Goal: Task Accomplishment & Management: Complete application form

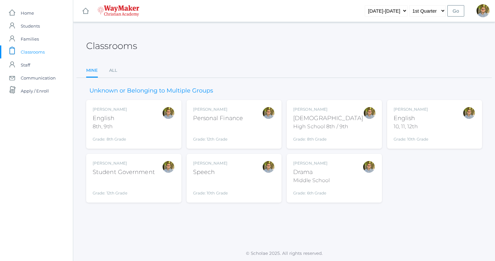
click at [363, 126] on div at bounding box center [369, 124] width 13 height 36
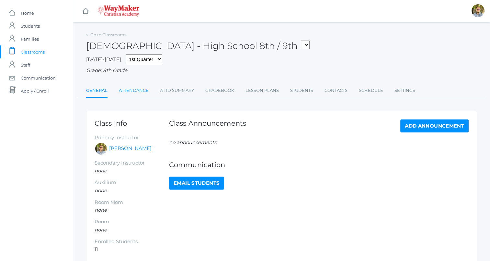
click at [140, 91] on link "Attendance" at bounding box center [134, 90] width 30 height 13
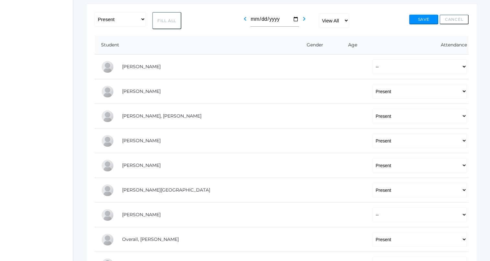
scroll to position [110, 0]
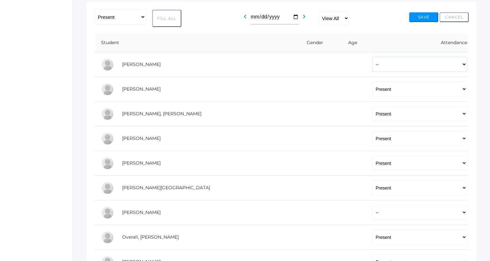
click at [373, 63] on select "-- Present Tardy Excused Tardy Unexcused Absent Excused Absent Unexcused" at bounding box center [420, 64] width 95 height 15
select select "TE"
click at [373, 57] on select "-- Present Tardy Excused Tardy Unexcused Absent Excused Absent Unexcused" at bounding box center [420, 64] width 95 height 15
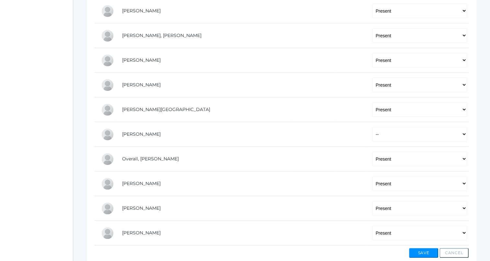
scroll to position [222, 0]
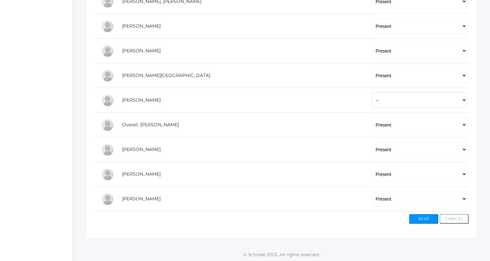
click at [373, 99] on select "-- Present Tardy Excused Tardy Unexcused Absent Excused Absent Unexcused" at bounding box center [420, 100] width 95 height 15
select select "TE"
click at [373, 93] on select "-- Present Tardy Excused Tardy Unexcused Absent Excused Absent Unexcused" at bounding box center [420, 100] width 95 height 15
click at [427, 219] on button "Save" at bounding box center [423, 219] width 29 height 10
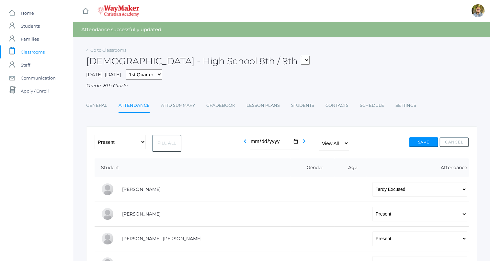
click at [110, 47] on div "Go to Classrooms" at bounding box center [106, 50] width 40 height 6
click at [110, 51] on link "Go to Classrooms" at bounding box center [108, 49] width 36 height 5
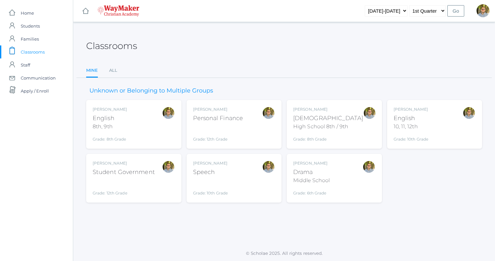
click at [159, 135] on div "Kylen Braileanu English 8th, 9th Grade: 8th Grade 08ENGLISH" at bounding box center [134, 124] width 82 height 36
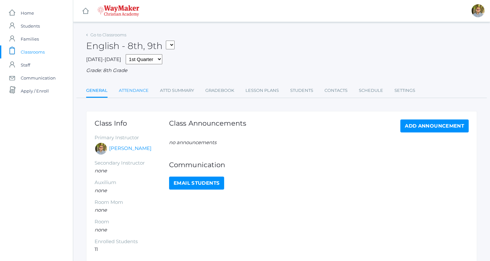
click at [135, 94] on link "Attendance" at bounding box center [134, 90] width 30 height 13
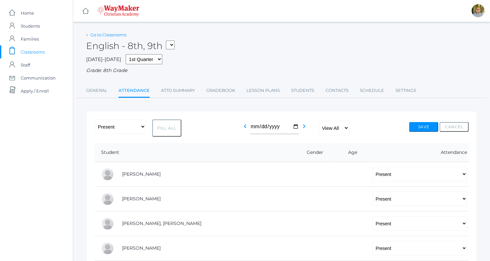
click at [102, 37] on link "Go to Classrooms" at bounding box center [108, 34] width 36 height 5
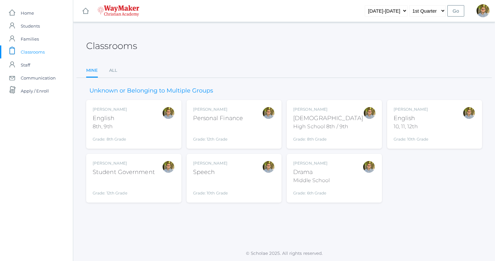
click at [418, 123] on div "10, 11, 12th" at bounding box center [411, 126] width 35 height 8
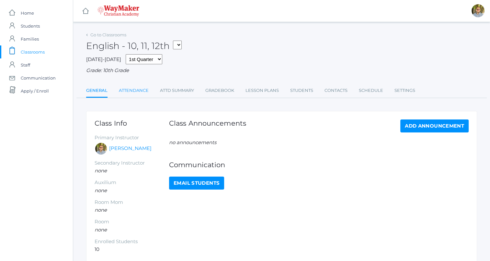
click at [123, 95] on link "Attendance" at bounding box center [134, 90] width 30 height 13
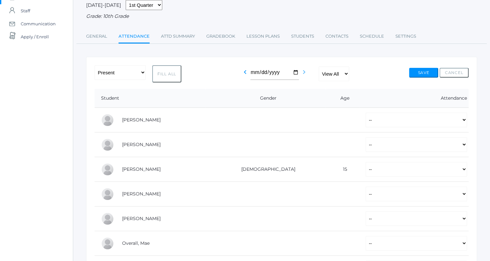
scroll to position [58, 0]
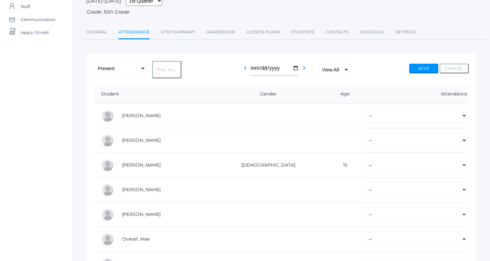
click at [170, 79] on form "-- Present Tardy Excused Tardy Unexcused Absent Excused Absent Unexcused Fill A…" at bounding box center [282, 211] width 374 height 301
click at [169, 78] on button "Fill All" at bounding box center [166, 69] width 29 height 17
select select "P"
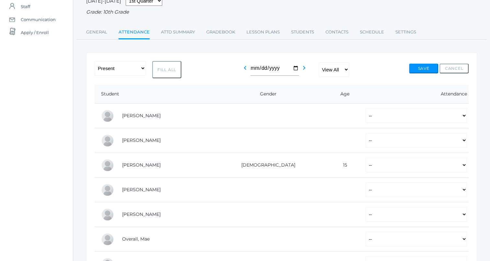
select select "P"
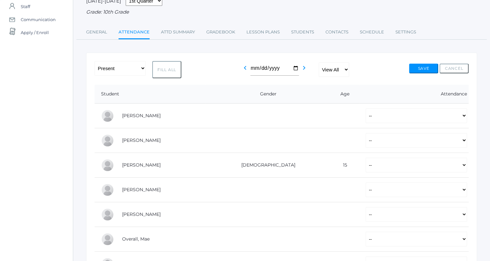
select select "P"
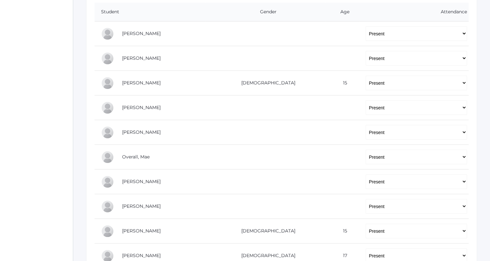
scroll to position [135, 0]
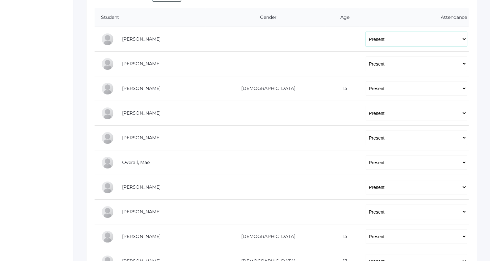
click at [407, 38] on select "-- Present Tardy Excused Tardy Unexcused Absent Excused Absent Unexcused" at bounding box center [416, 39] width 101 height 15
select select "TE"
click at [366, 32] on select "-- Present Tardy Excused Tardy Unexcused Absent Excused Absent Unexcused" at bounding box center [416, 39] width 101 height 15
click at [375, 67] on select "-- Present Tardy Excused Tardy Unexcused Absent Excused Absent Unexcused" at bounding box center [416, 63] width 101 height 15
select select "TE"
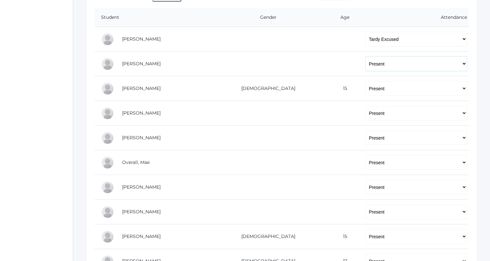
click at [366, 56] on select "-- Present Tardy Excused Tardy Unexcused Absent Excused Absent Unexcused" at bounding box center [416, 63] width 101 height 15
click at [366, 88] on select "-- Present Tardy Excused Tardy Unexcused Absent Excused Absent Unexcused" at bounding box center [416, 88] width 101 height 15
select select "TE"
click at [366, 81] on select "-- Present Tardy Excused Tardy Unexcused Absent Excused Absent Unexcused" at bounding box center [416, 88] width 101 height 15
click at [367, 114] on select "-- Present Tardy Excused Tardy Unexcused Absent Excused Absent Unexcused" at bounding box center [416, 113] width 101 height 15
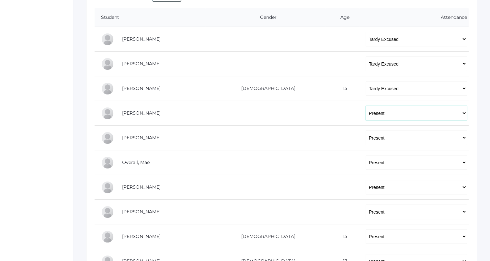
select select "TE"
click at [366, 106] on select "-- Present Tardy Excused Tardy Unexcused Absent Excused Absent Unexcused" at bounding box center [416, 113] width 101 height 15
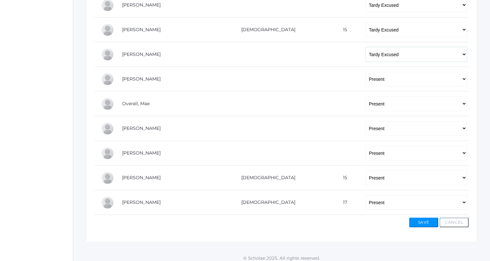
scroll to position [194, 0]
click at [420, 219] on button "Save" at bounding box center [423, 221] width 29 height 10
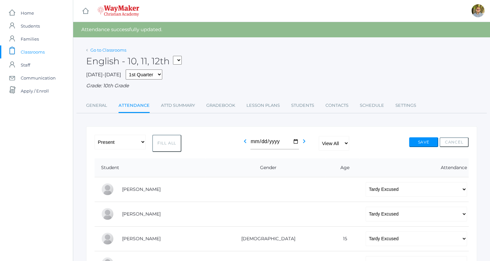
click at [105, 47] on link "Go to Classrooms" at bounding box center [108, 49] width 36 height 5
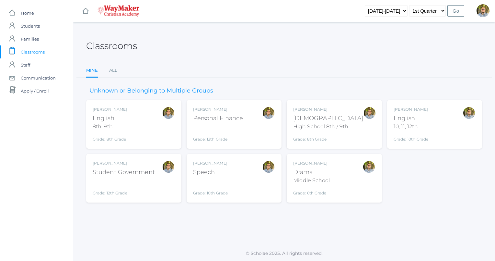
click at [251, 179] on div "[PERSON_NAME] Speech Grade: 10th Grade SPEECH" at bounding box center [234, 178] width 82 height 36
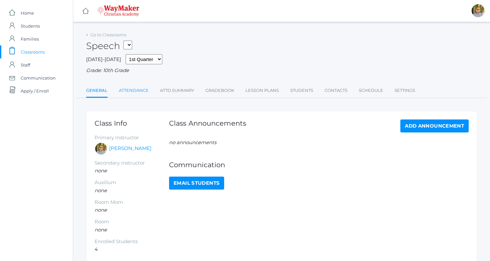
click at [137, 94] on link "Attendance" at bounding box center [134, 90] width 30 height 13
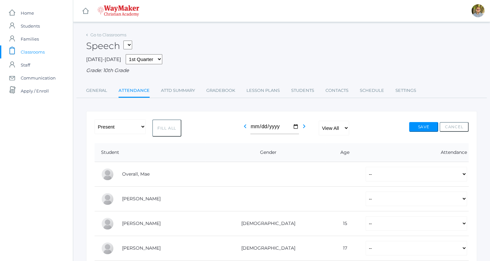
scroll to position [50, 0]
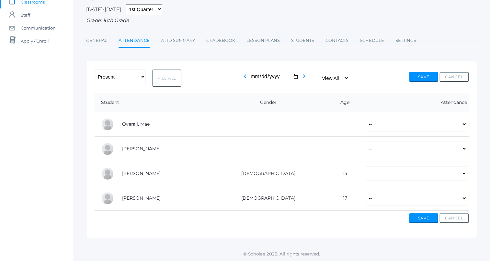
click at [171, 80] on button "Fill All" at bounding box center [166, 77] width 29 height 17
select select "P"
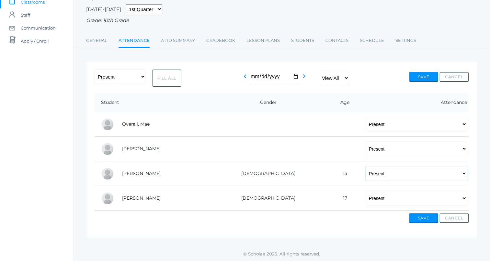
click at [426, 175] on select "-- Present Tardy Excused Tardy Unexcused Absent Excused Absent Unexcused" at bounding box center [416, 173] width 101 height 15
select select
click at [366, 166] on select "-- Present Tardy Excused Tardy Unexcused Absent Excused Absent Unexcused" at bounding box center [416, 173] width 101 height 15
click at [424, 217] on button "Save" at bounding box center [423, 218] width 29 height 10
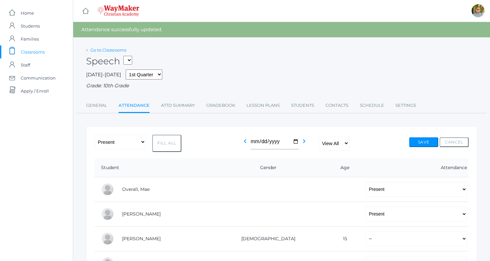
click at [108, 51] on link "Go to Classrooms" at bounding box center [108, 49] width 36 height 5
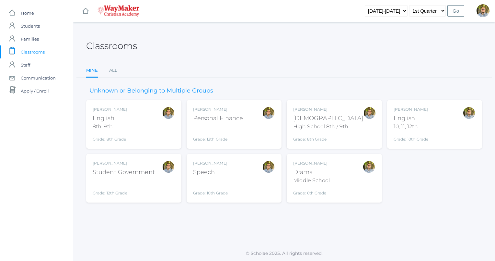
click at [342, 170] on div "Kylen Braileanu Drama Middle School Grade: 6th Grade THEATER" at bounding box center [334, 178] width 82 height 36
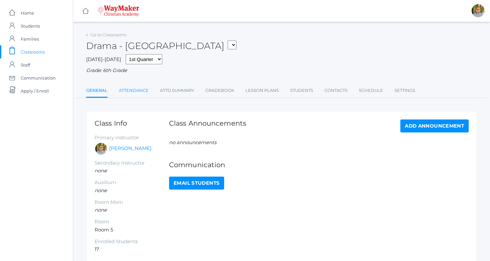
click at [140, 88] on link "Attendance" at bounding box center [134, 90] width 30 height 13
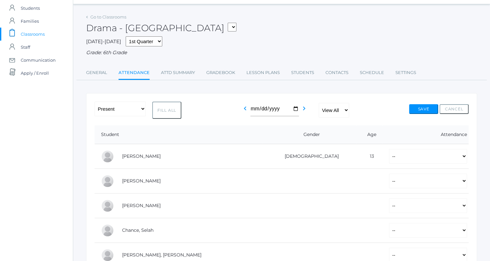
scroll to position [18, 0]
click at [168, 109] on button "Fill All" at bounding box center [166, 109] width 29 height 17
select select "P"
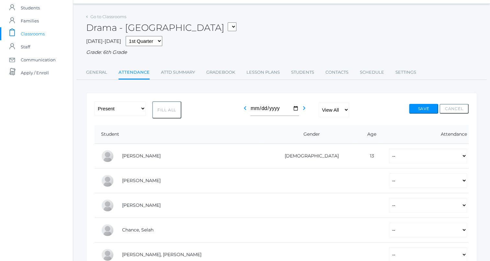
select select "P"
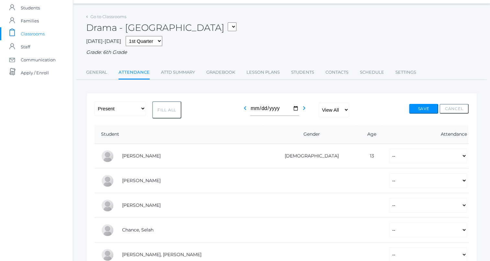
select select "P"
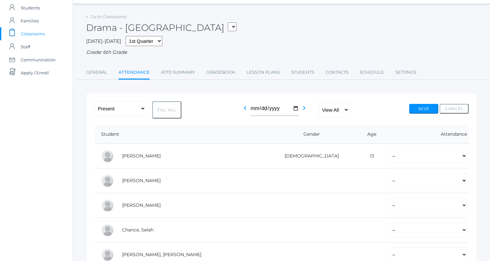
select select "P"
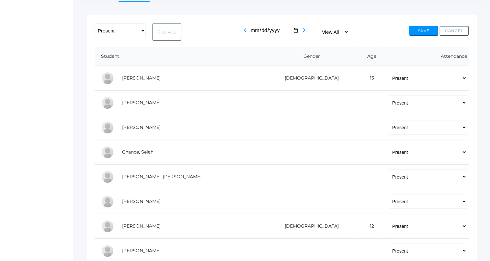
scroll to position [96, 0]
click at [391, 75] on select "-- Present Tardy Excused Tardy Unexcused Absent Excused Absent Unexcused" at bounding box center [428, 78] width 78 height 15
select select "AE"
click at [389, 71] on select "-- Present Tardy Excused Tardy Unexcused Absent Excused Absent Unexcused" at bounding box center [428, 78] width 78 height 15
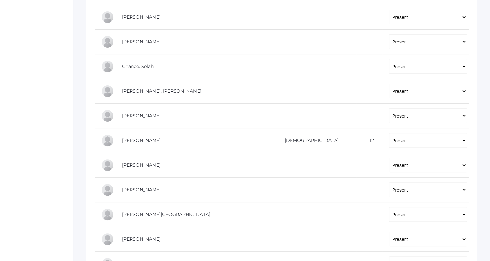
scroll to position [183, 0]
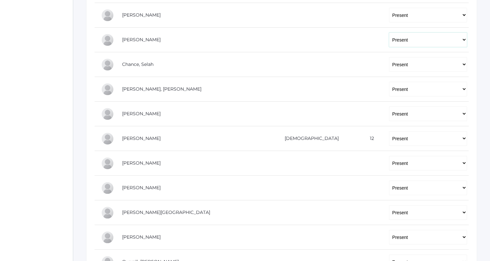
click at [392, 35] on select "-- Present Tardy Excused Tardy Unexcused Absent Excused Absent Unexcused" at bounding box center [428, 39] width 78 height 15
select select "TU"
click at [389, 32] on select "-- Present Tardy Excused Tardy Unexcused Absent Excused Absent Unexcused" at bounding box center [428, 39] width 78 height 15
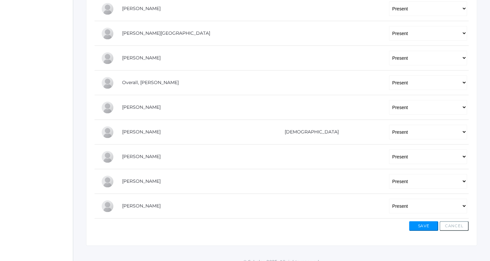
scroll to position [369, 0]
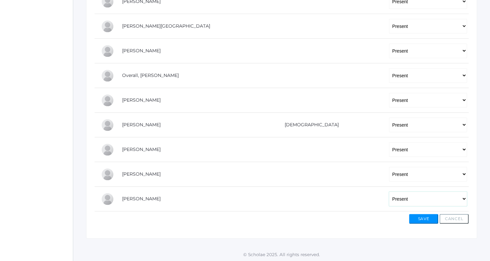
click at [389, 197] on select "-- Present Tardy Excused Tardy Unexcused Absent Excused Absent Unexcused" at bounding box center [428, 198] width 78 height 15
select select "TE"
click at [389, 191] on select "-- Present Tardy Excused Tardy Unexcused Absent Excused Absent Unexcused" at bounding box center [428, 198] width 78 height 15
click at [416, 220] on button "Save" at bounding box center [423, 219] width 29 height 10
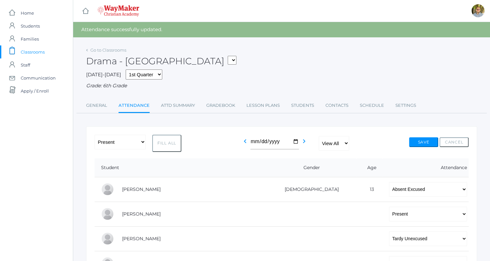
click at [38, 53] on span "Classrooms" at bounding box center [33, 51] width 24 height 13
